Goal: Find specific page/section: Find specific page/section

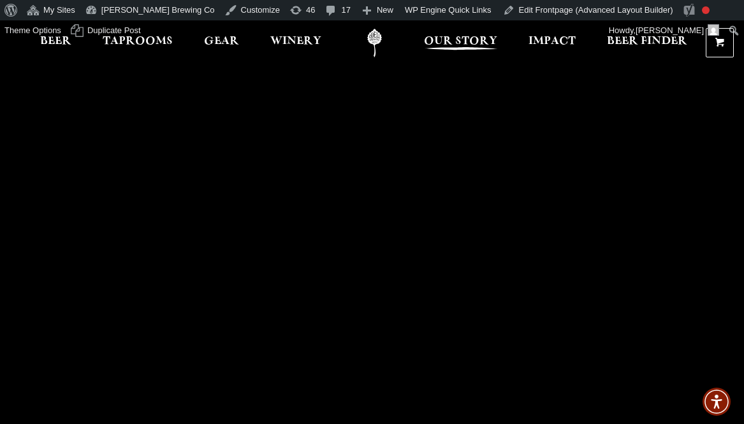
click at [470, 40] on span "Our Story" at bounding box center [460, 41] width 73 height 10
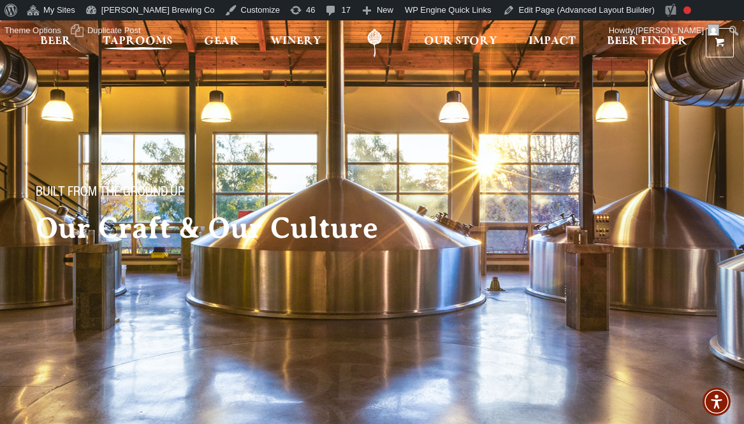
click at [129, 35] on link "Taprooms" at bounding box center [137, 43] width 87 height 29
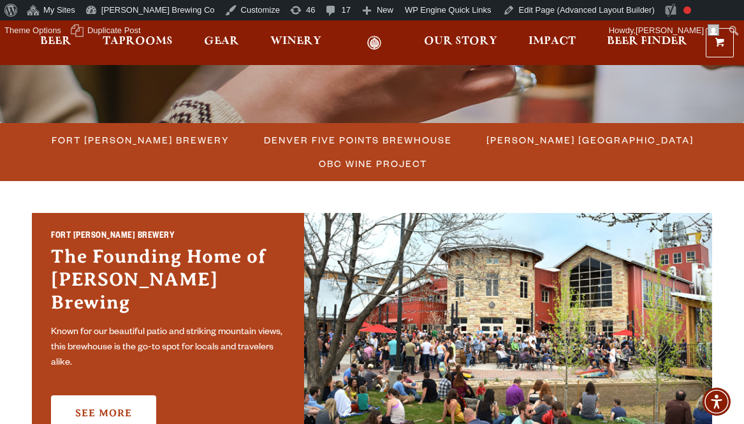
scroll to position [314, 0]
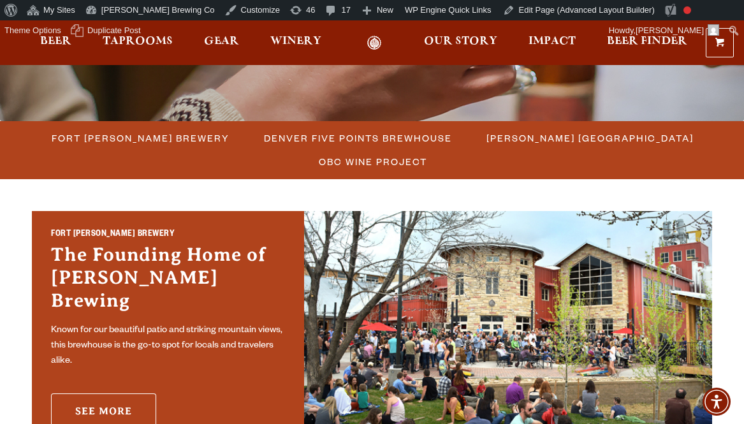
click at [107, 399] on link "See More" at bounding box center [103, 412] width 105 height 36
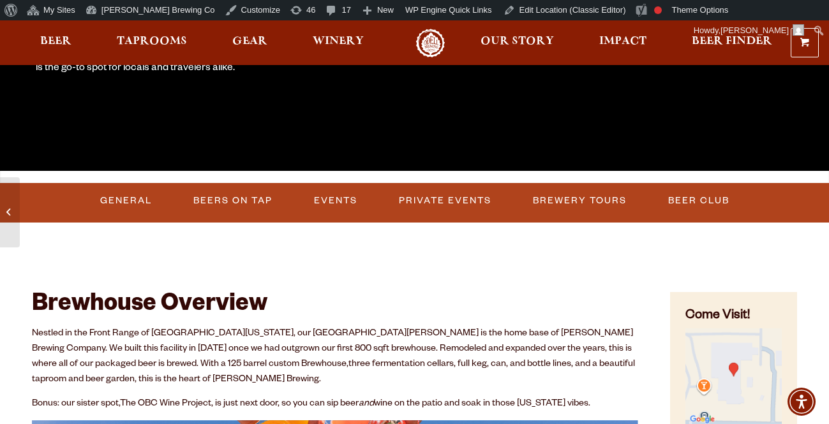
scroll to position [316, 0]
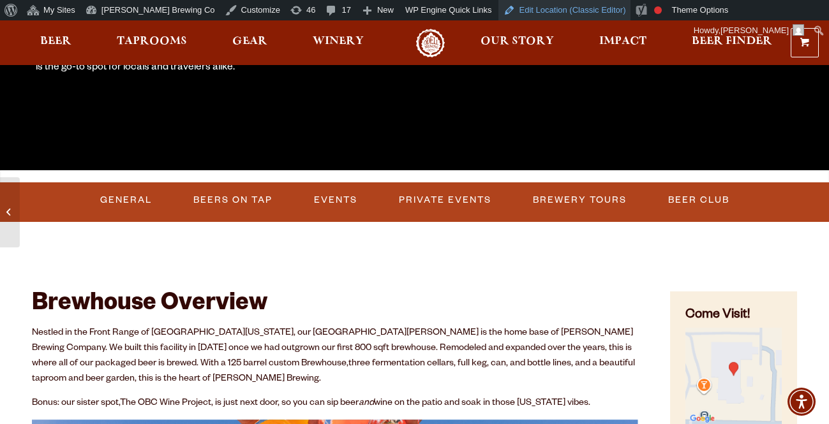
click at [498, 9] on link "Edit Location (Classic Editor)" at bounding box center [564, 10] width 133 height 20
